Goal: Browse casually

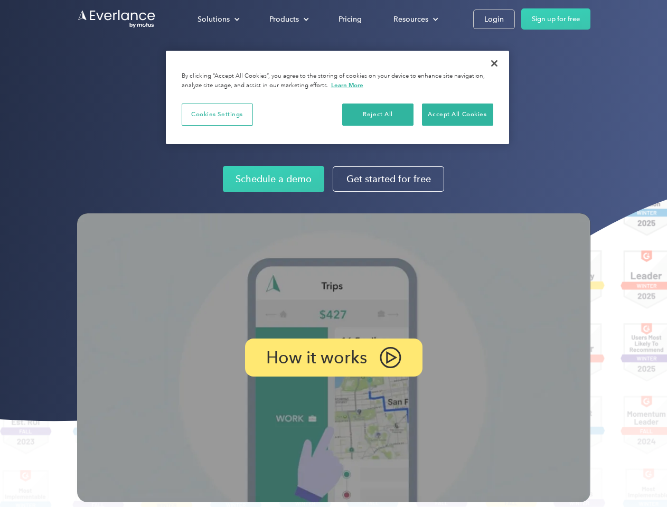
click at [333, 254] on img at bounding box center [334, 358] width 514 height 289
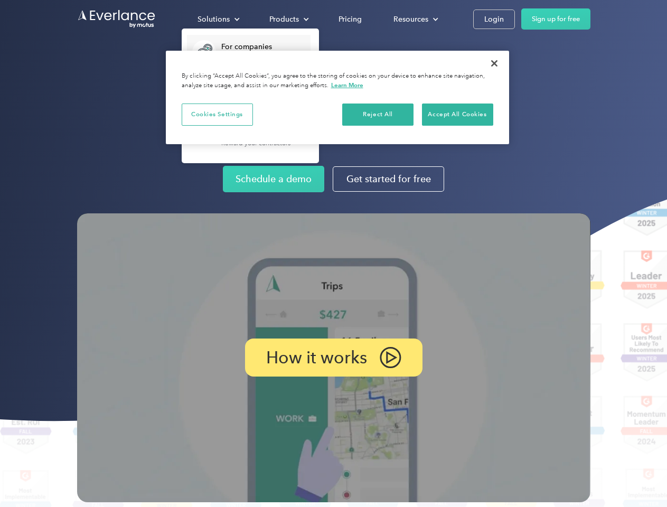
click at [218, 19] on div "Solutions" at bounding box center [214, 19] width 32 height 13
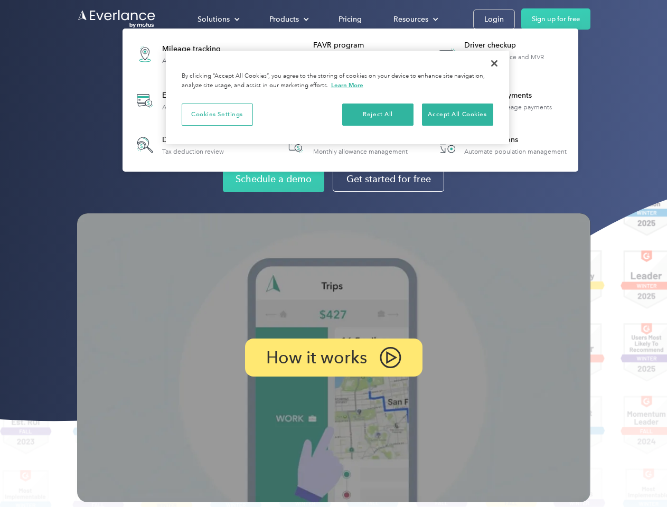
click at [288, 19] on div "Products" at bounding box center [285, 19] width 30 height 13
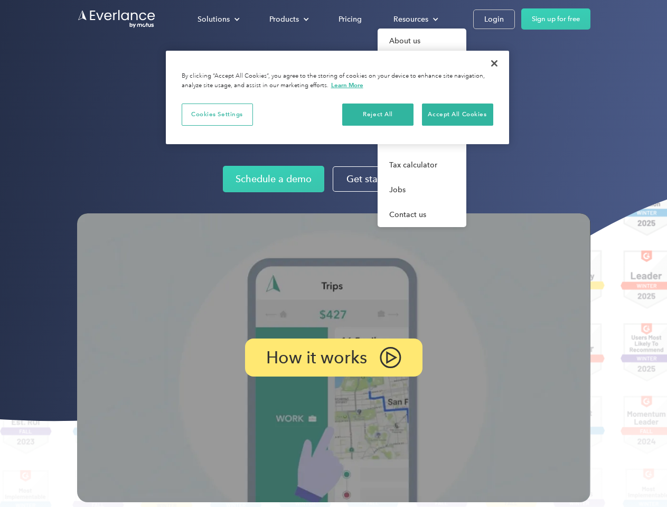
click at [415, 19] on div "Resources" at bounding box center [411, 19] width 35 height 13
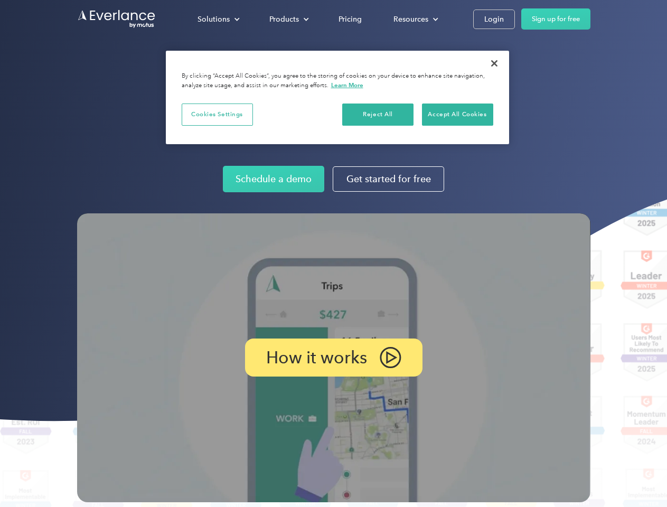
click at [333, 358] on p "How it works" at bounding box center [316, 357] width 101 height 13
click at [217, 114] on button "Cookies Settings" at bounding box center [217, 115] width 71 height 22
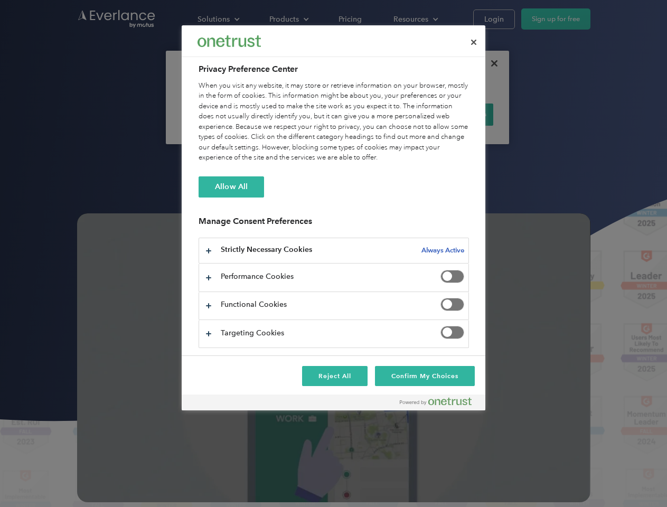
click at [378, 114] on div "When you visit any website, it may store or retrieve information on your browse…" at bounding box center [334, 122] width 271 height 82
click at [458, 114] on div "When you visit any website, it may store or retrieve information on your browse…" at bounding box center [334, 122] width 271 height 82
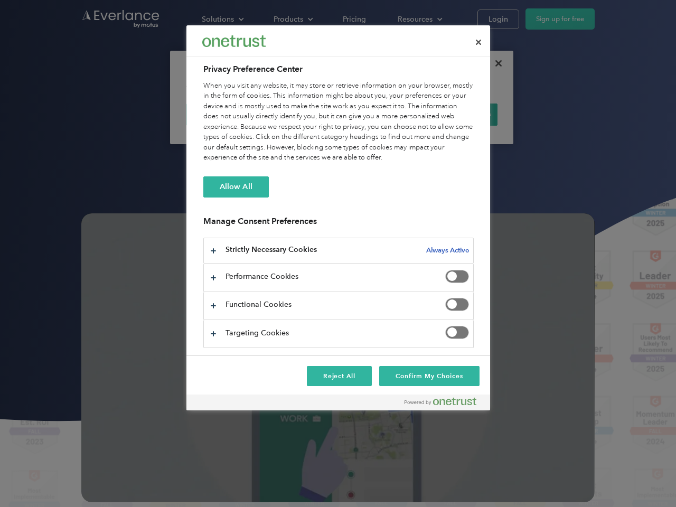
click at [495, 63] on div at bounding box center [338, 253] width 676 height 507
